Goal: Transaction & Acquisition: Subscribe to service/newsletter

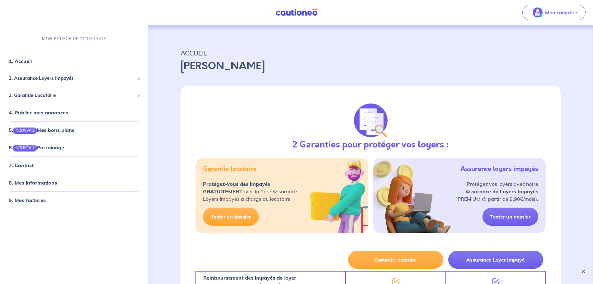
click at [585, 269] on button "×" at bounding box center [583, 271] width 7 height 7
click at [68, 75] on span "2. Assurance Loyers Impayés" at bounding box center [72, 78] width 126 height 7
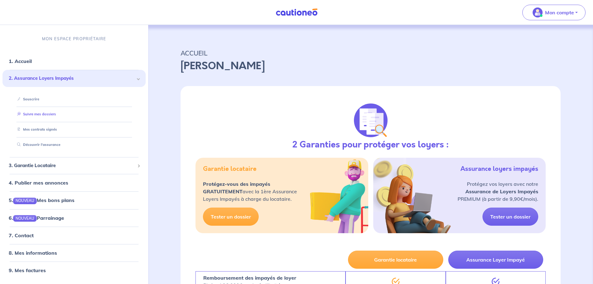
click at [48, 116] on link "Suivre mes dossiers" at bounding box center [35, 114] width 41 height 4
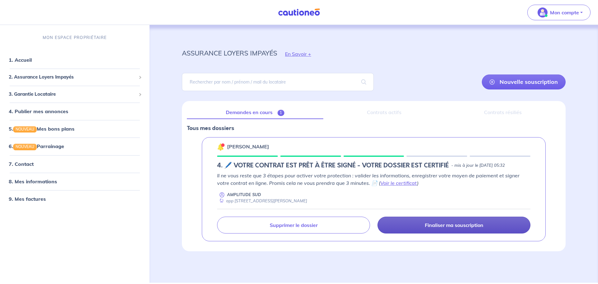
click at [458, 226] on p "Finaliser ma souscription" at bounding box center [454, 225] width 59 height 6
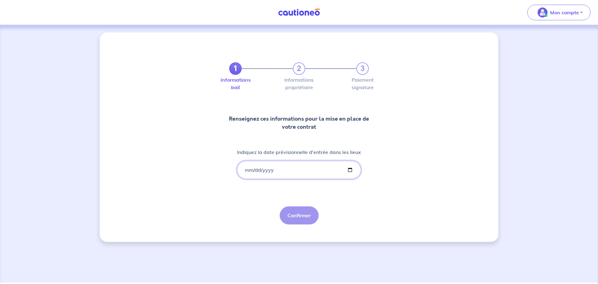
click at [280, 169] on input "Indiquez la date prévisionnelle d'entrée dans les lieux" at bounding box center [299, 170] width 124 height 18
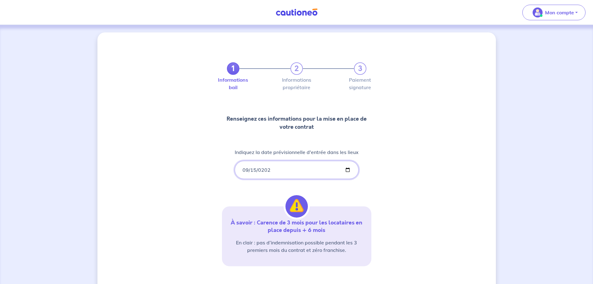
type input "[DATE]"
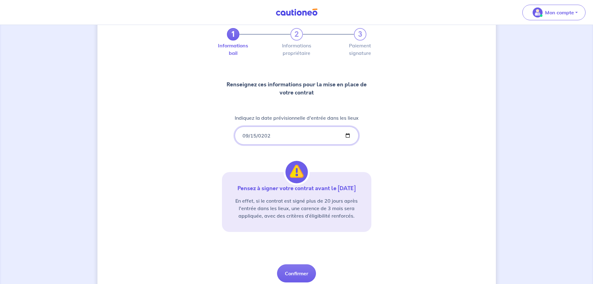
scroll to position [58, 0]
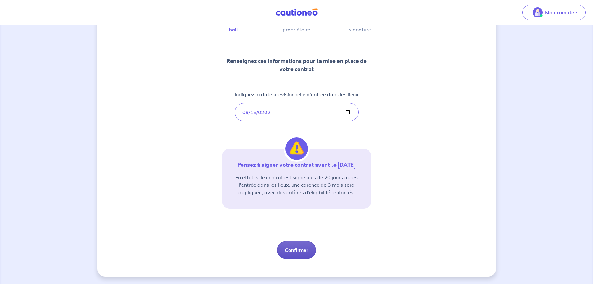
click at [298, 254] on button "Confirmer" at bounding box center [296, 250] width 39 height 18
select select "FR"
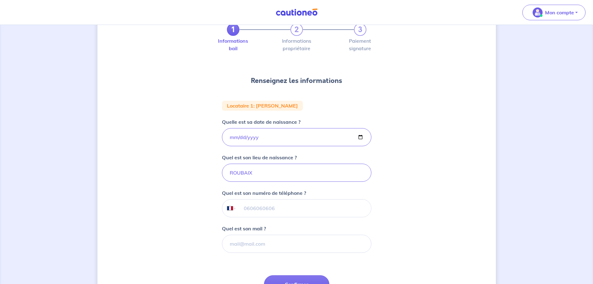
scroll to position [70, 0]
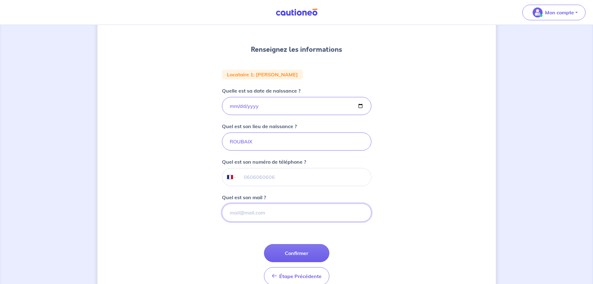
click at [249, 210] on input "Quel est son mail ?" at bounding box center [297, 212] width 150 height 18
paste input "[EMAIL_ADDRESS][DOMAIN_NAME]"
type input "[EMAIL_ADDRESS][DOMAIN_NAME]"
click at [302, 252] on button "Confirmer" at bounding box center [296, 253] width 65 height 18
select select "FR"
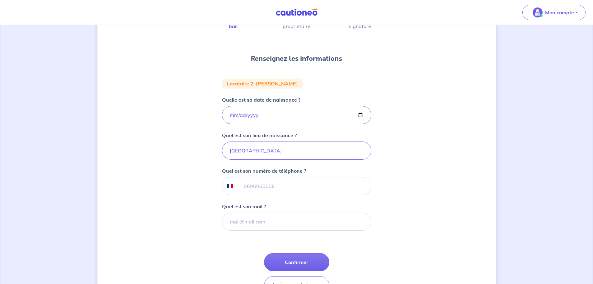
scroll to position [62, 0]
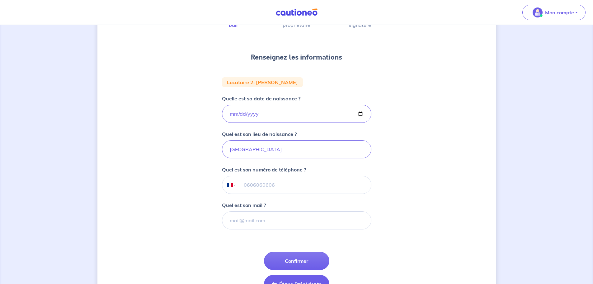
click at [290, 281] on span "Étape Précédente" at bounding box center [300, 284] width 42 height 6
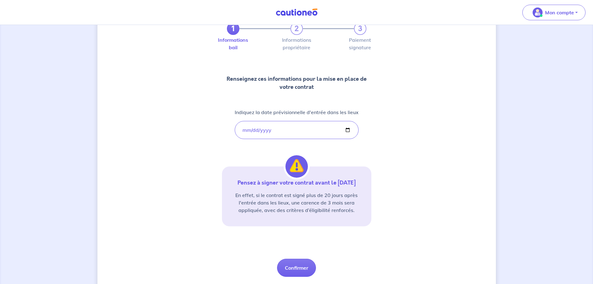
scroll to position [58, 0]
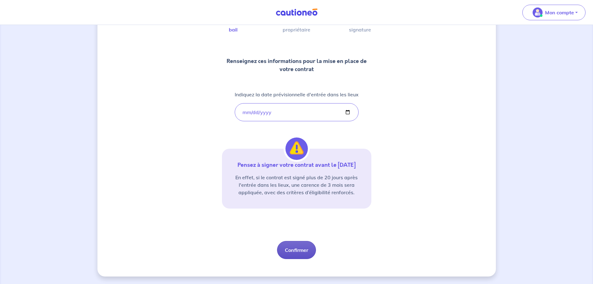
click at [301, 253] on button "Confirmer" at bounding box center [296, 250] width 39 height 18
select select "FR"
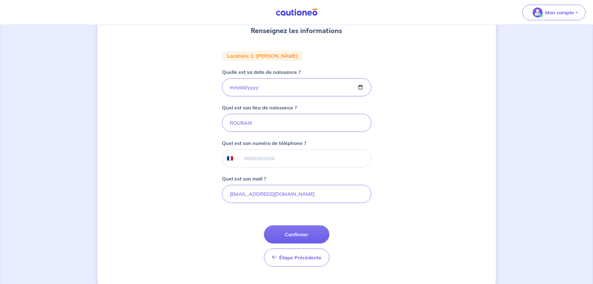
scroll to position [93, 0]
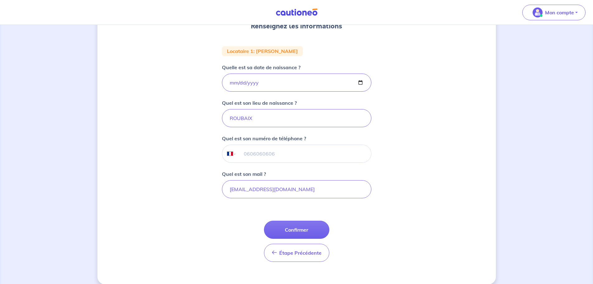
click at [280, 155] on input "tel" at bounding box center [303, 153] width 135 height 17
type input "06 87 26 03 70"
click at [310, 231] on button "Confirmer" at bounding box center [296, 230] width 65 height 18
select select "FR"
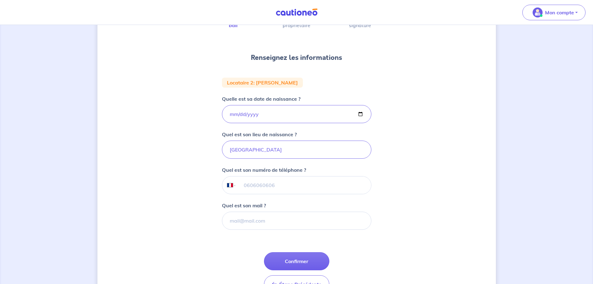
scroll to position [62, 0]
click at [262, 184] on input "tel" at bounding box center [303, 184] width 135 height 17
type input "07 30 82 82 76"
click at [308, 259] on button "Confirmer" at bounding box center [296, 261] width 65 height 18
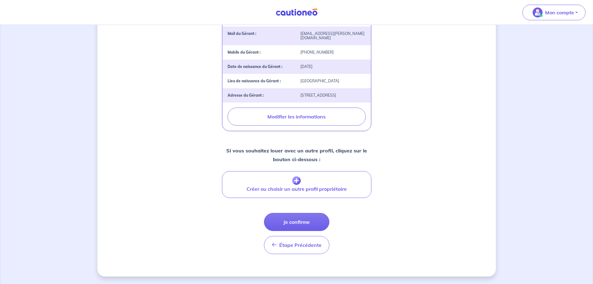
scroll to position [217, 0]
click at [312, 221] on button "Je confirme" at bounding box center [296, 222] width 65 height 18
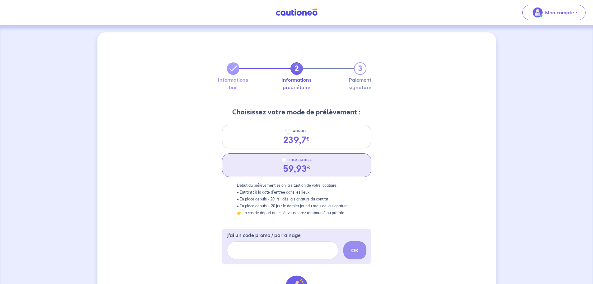
click at [289, 162] on p "TRIMESTRIEL" at bounding box center [300, 159] width 23 height 7
radio input "true"
click at [287, 162] on input "TRIMESTRIEL" at bounding box center [284, 159] width 5 height 5
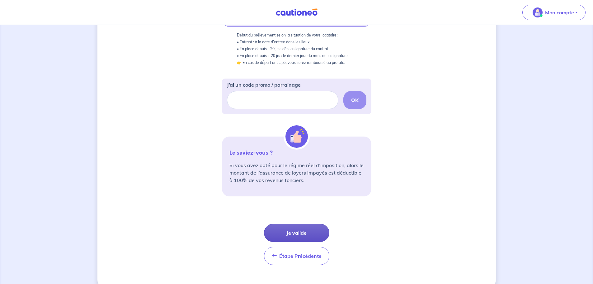
scroll to position [161, 0]
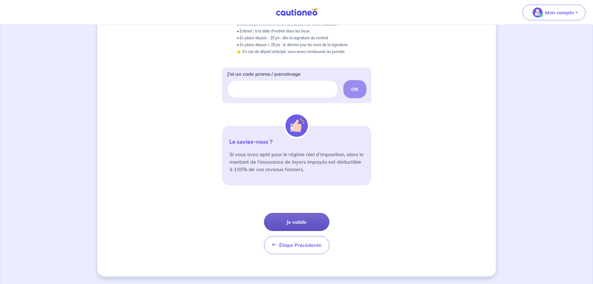
click at [296, 217] on button "Je valide" at bounding box center [296, 222] width 65 height 18
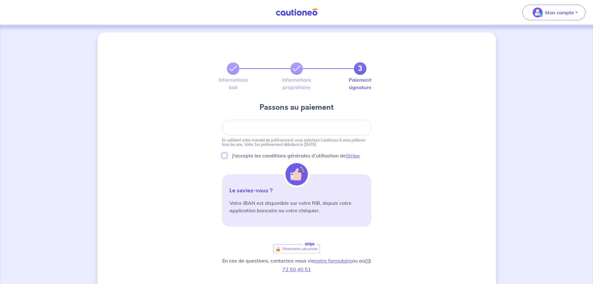
click at [225, 157] on input "J'accepte les conditions générales d’utilisation de Stripe" at bounding box center [224, 155] width 5 height 5
checkbox input "true"
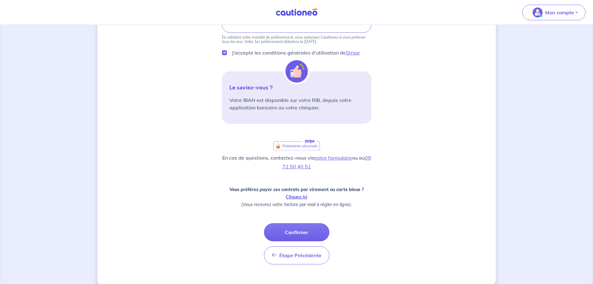
scroll to position [113, 0]
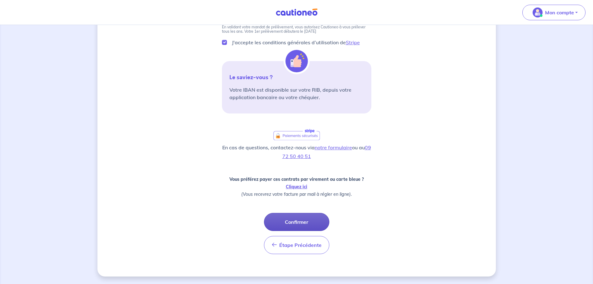
click at [307, 223] on button "Confirmer" at bounding box center [296, 222] width 65 height 18
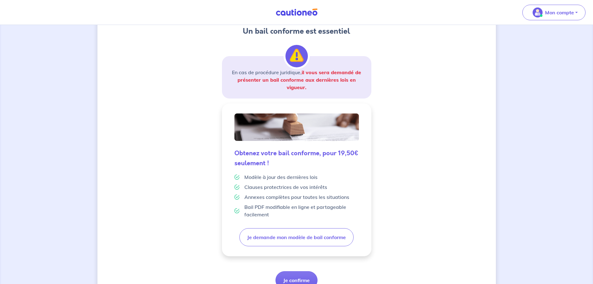
scroll to position [109, 0]
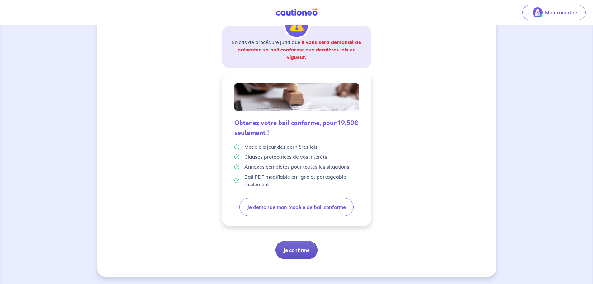
click at [290, 251] on button "Je confirme" at bounding box center [297, 250] width 42 height 18
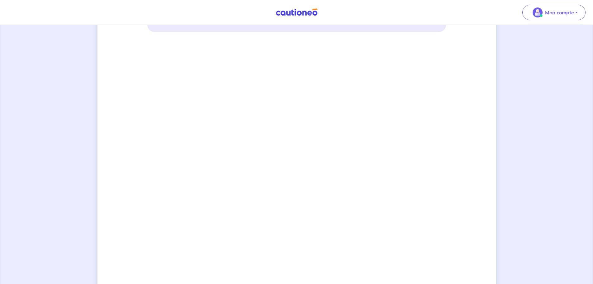
scroll to position [403, 0]
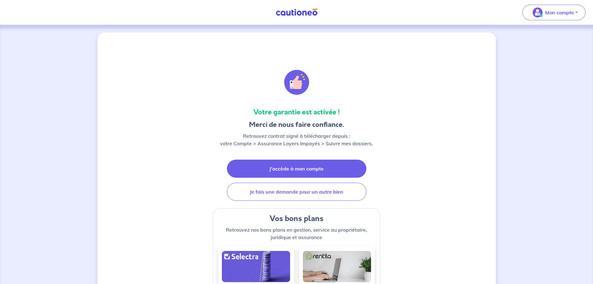
click at [316, 174] on link "J'accède à mon compte" at bounding box center [297, 168] width 140 height 18
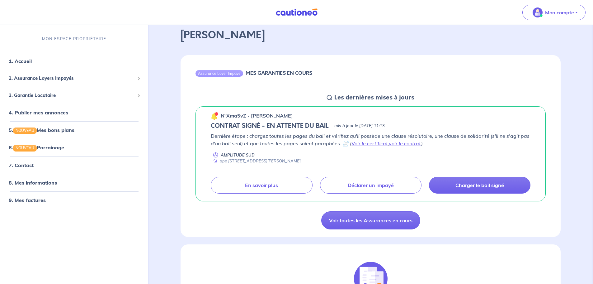
scroll to position [31, 0]
click at [368, 143] on link "Voir le certificat" at bounding box center [370, 143] width 36 height 6
click at [406, 144] on link "voir le contrat" at bounding box center [405, 143] width 32 height 6
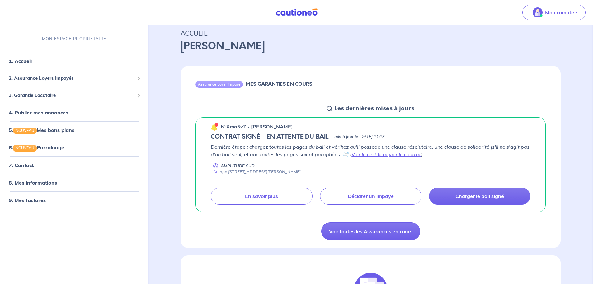
scroll to position [0, 0]
